Goal: Find specific page/section: Find specific page/section

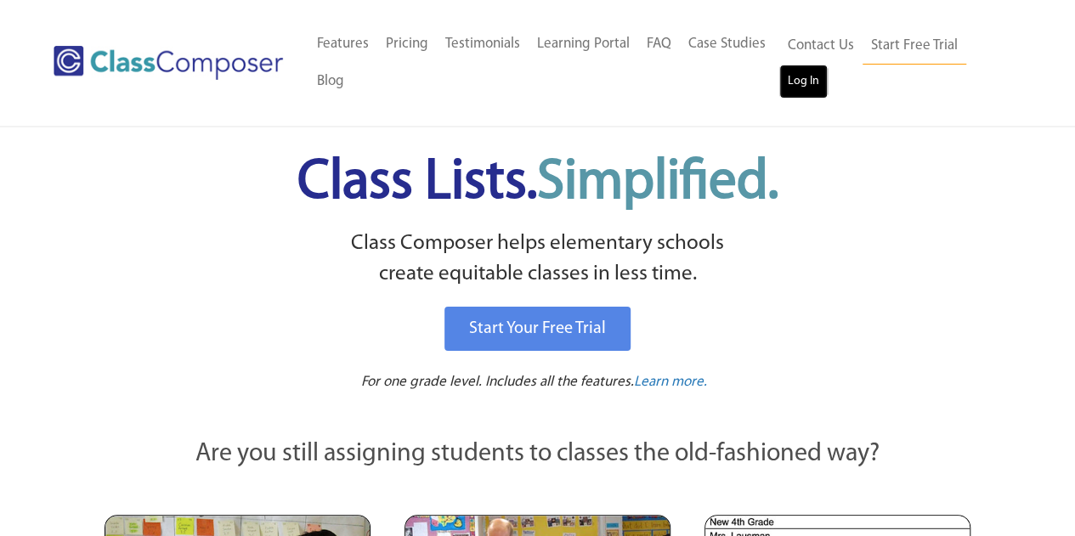
click at [796, 91] on link "Log In" at bounding box center [803, 82] width 48 height 34
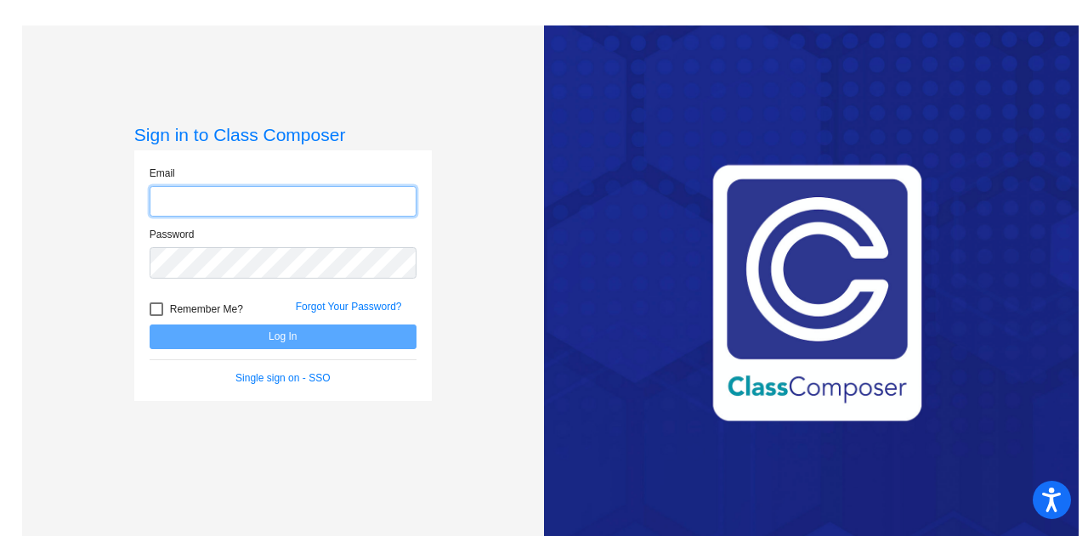
type input "[PERSON_NAME][EMAIL_ADDRESS][DOMAIN_NAME]"
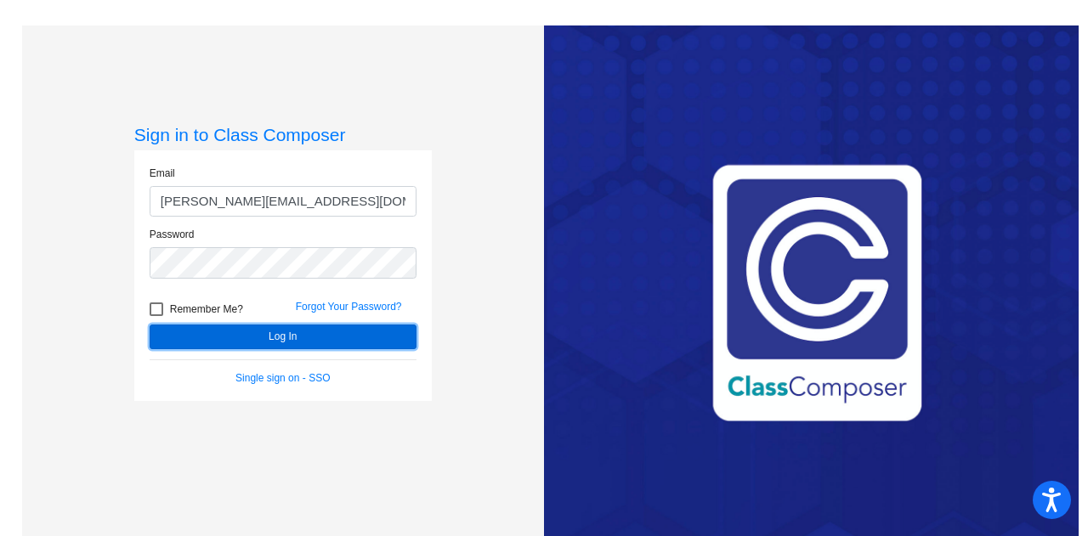
click at [239, 332] on button "Log In" at bounding box center [283, 337] width 267 height 25
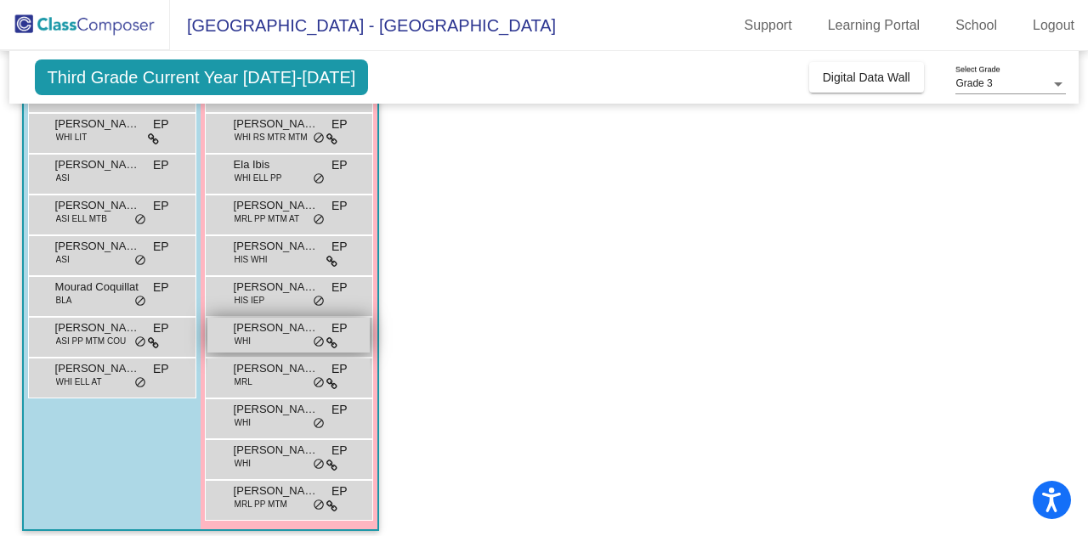
scroll to position [252, 0]
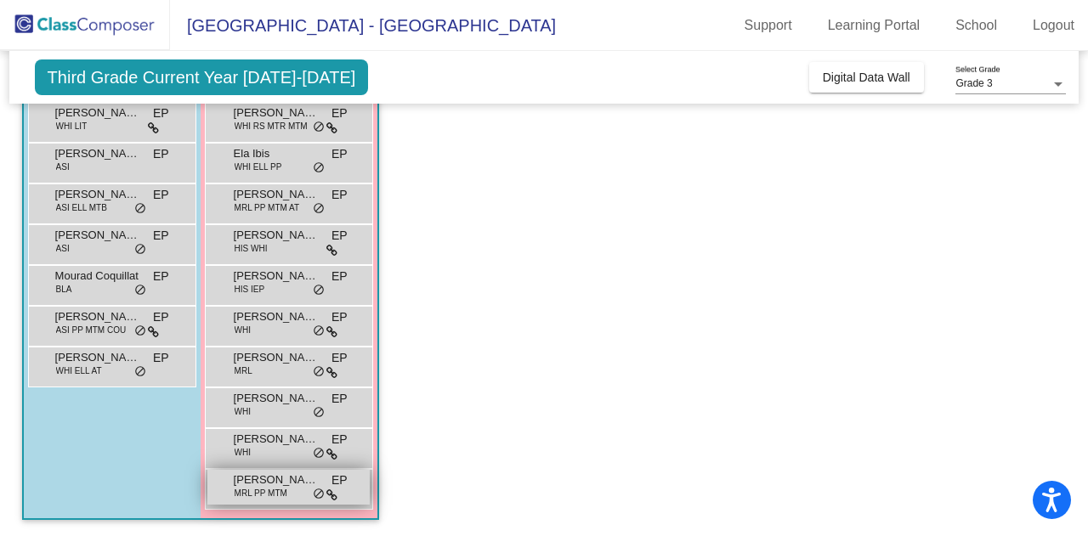
click at [269, 499] on div "[PERSON_NAME] MRL PP MTM EP lock do_not_disturb_alt" at bounding box center [288, 487] width 162 height 35
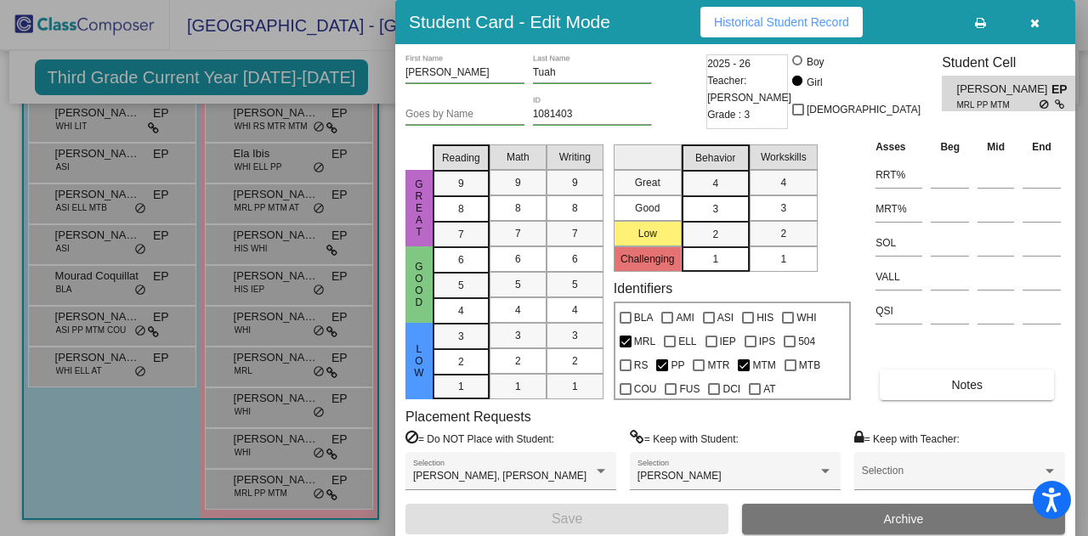
click at [1032, 15] on span "button" at bounding box center [1034, 22] width 9 height 14
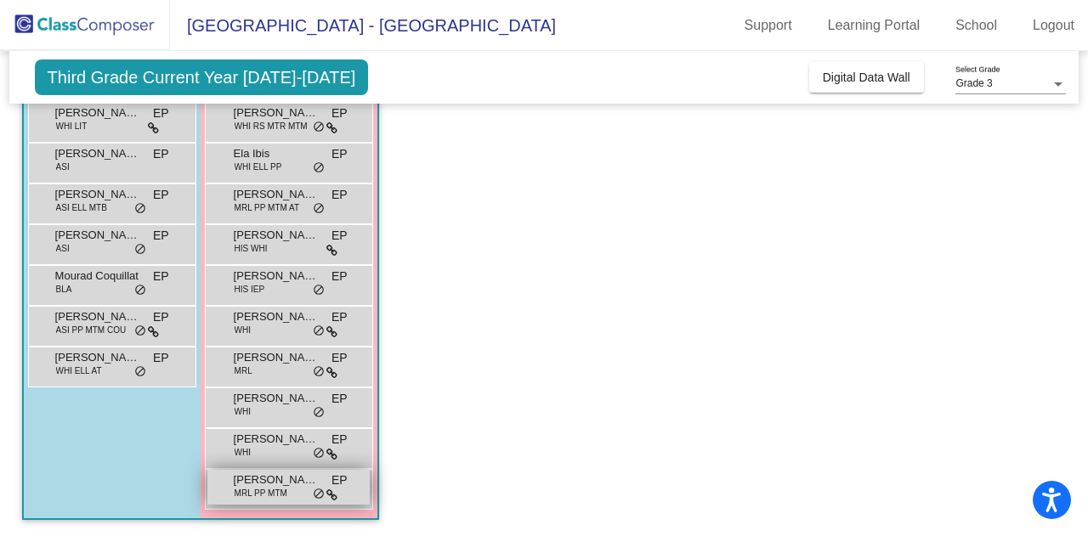
click at [281, 483] on span "[PERSON_NAME]" at bounding box center [276, 480] width 85 height 17
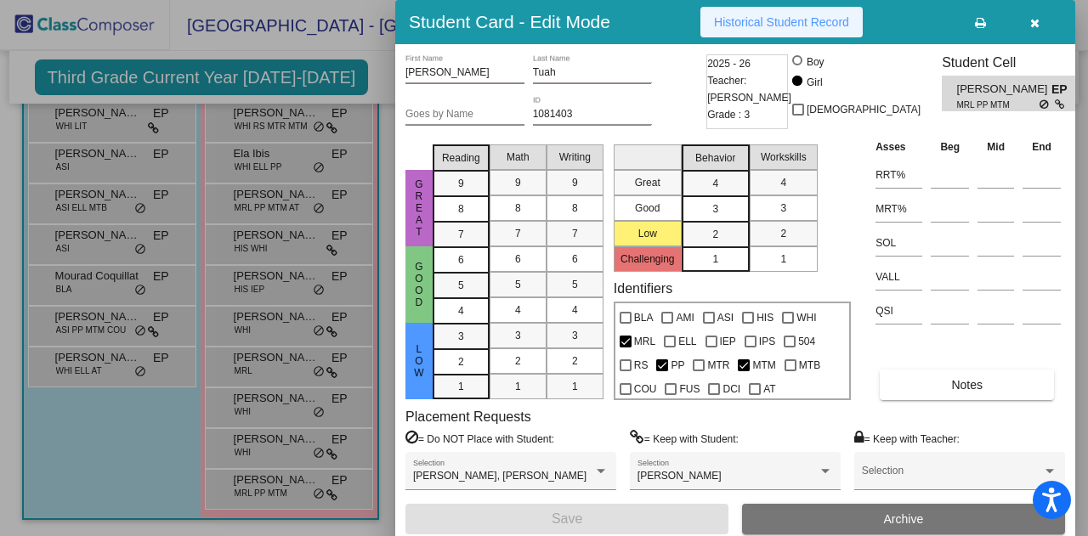
click at [765, 33] on button "Historical Student Record" at bounding box center [781, 22] width 162 height 31
